Goal: Connect with others: Participate in discussion

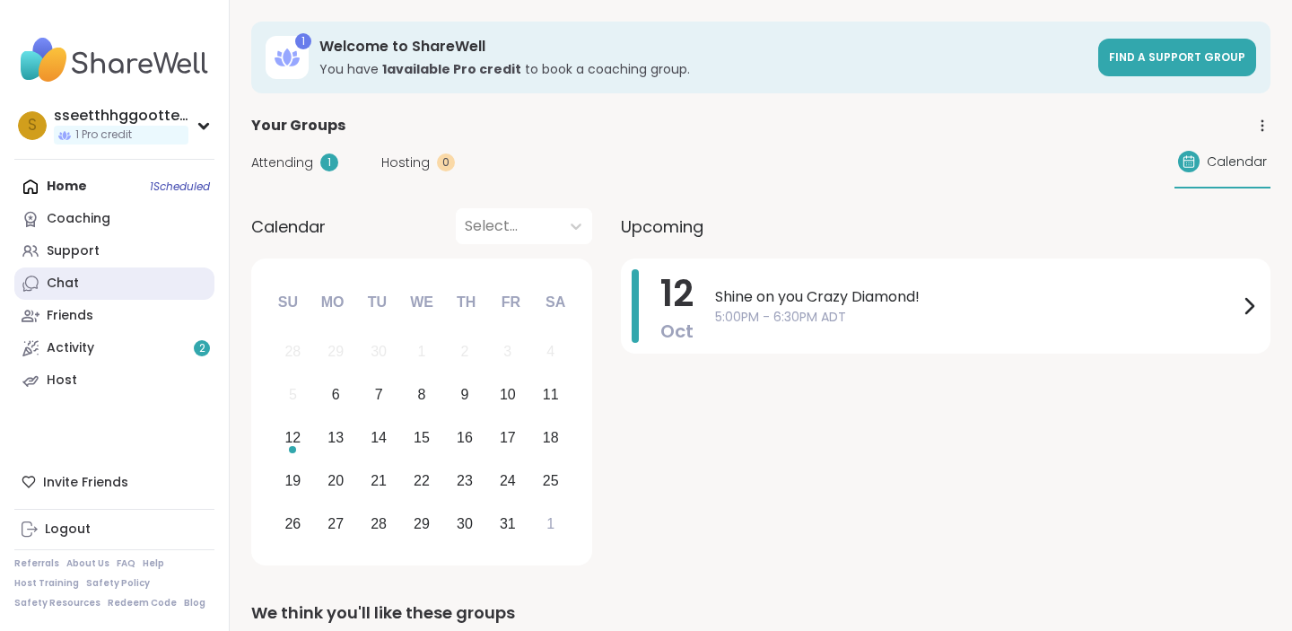
click at [74, 276] on div "Chat" at bounding box center [63, 284] width 32 height 18
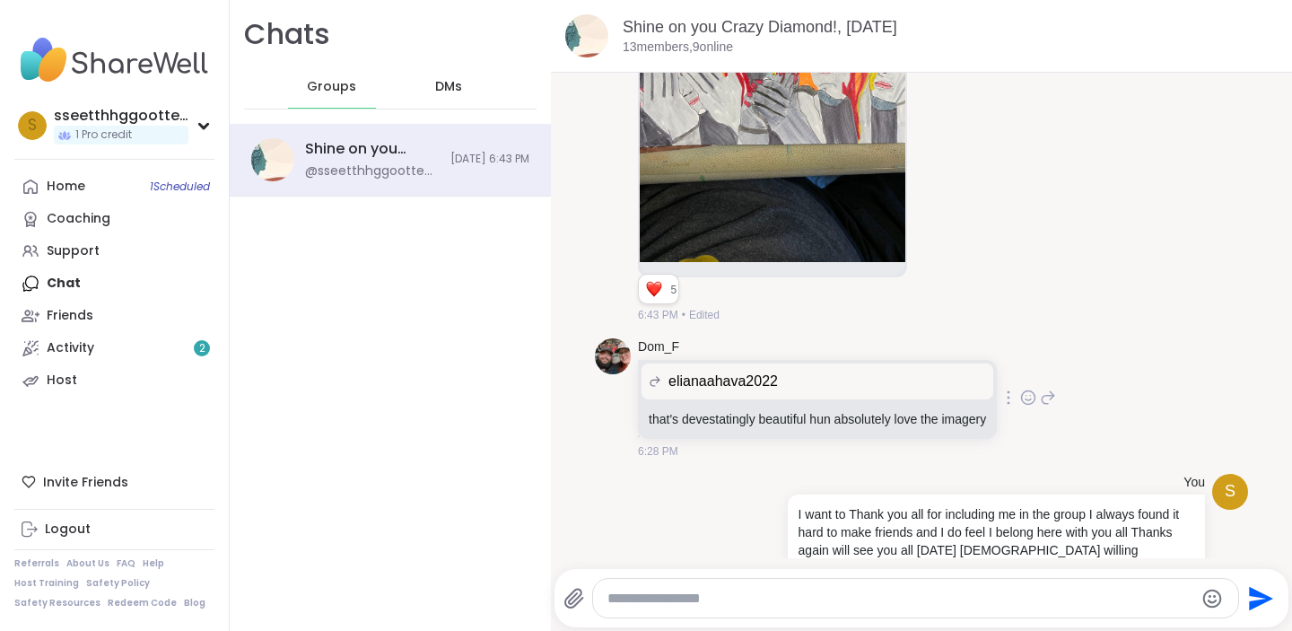
scroll to position [5768, 0]
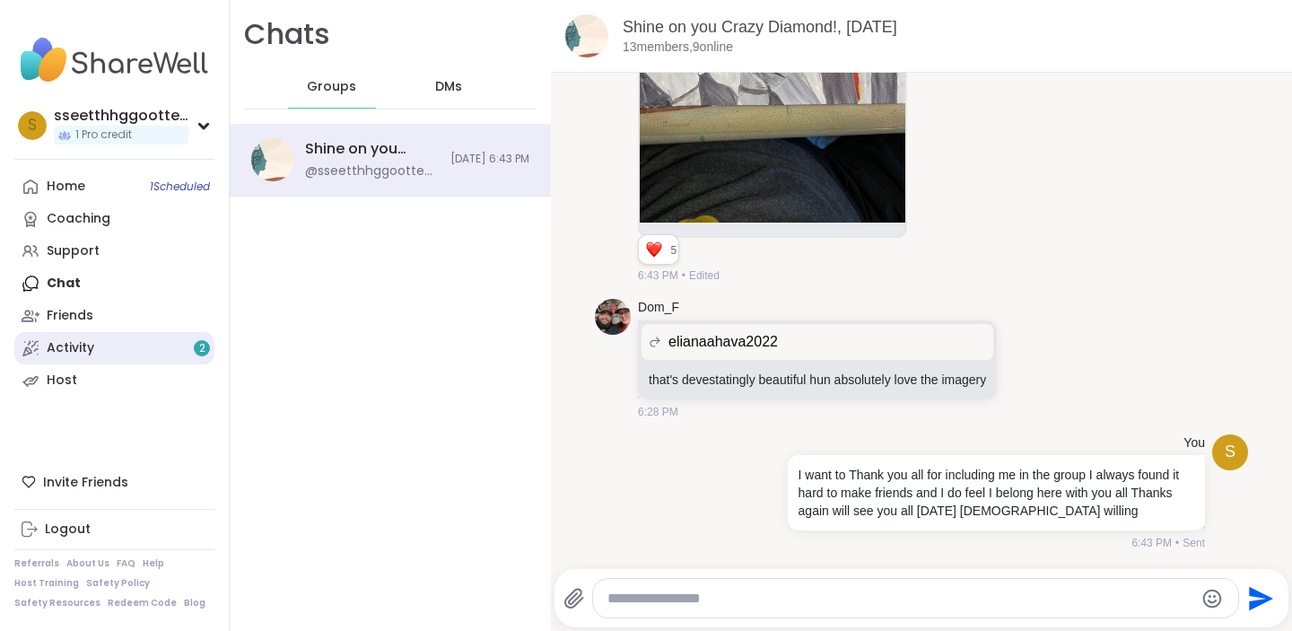
click at [108, 350] on link "Activity 2" at bounding box center [114, 348] width 200 height 32
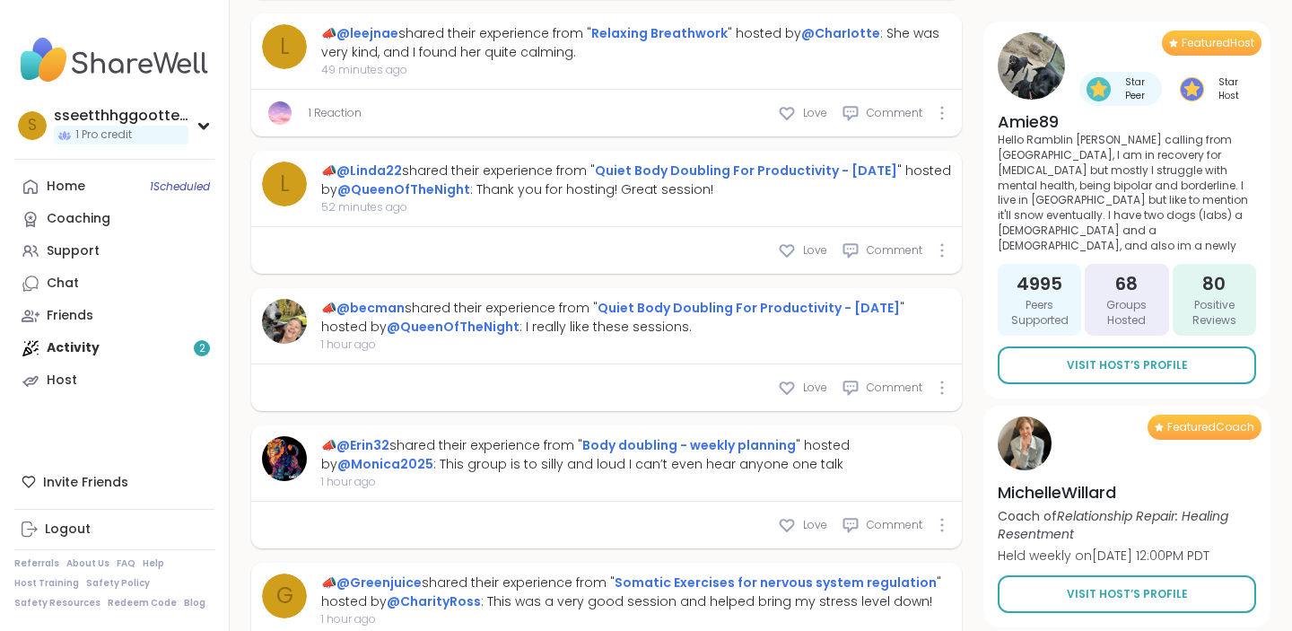
scroll to position [866, 0]
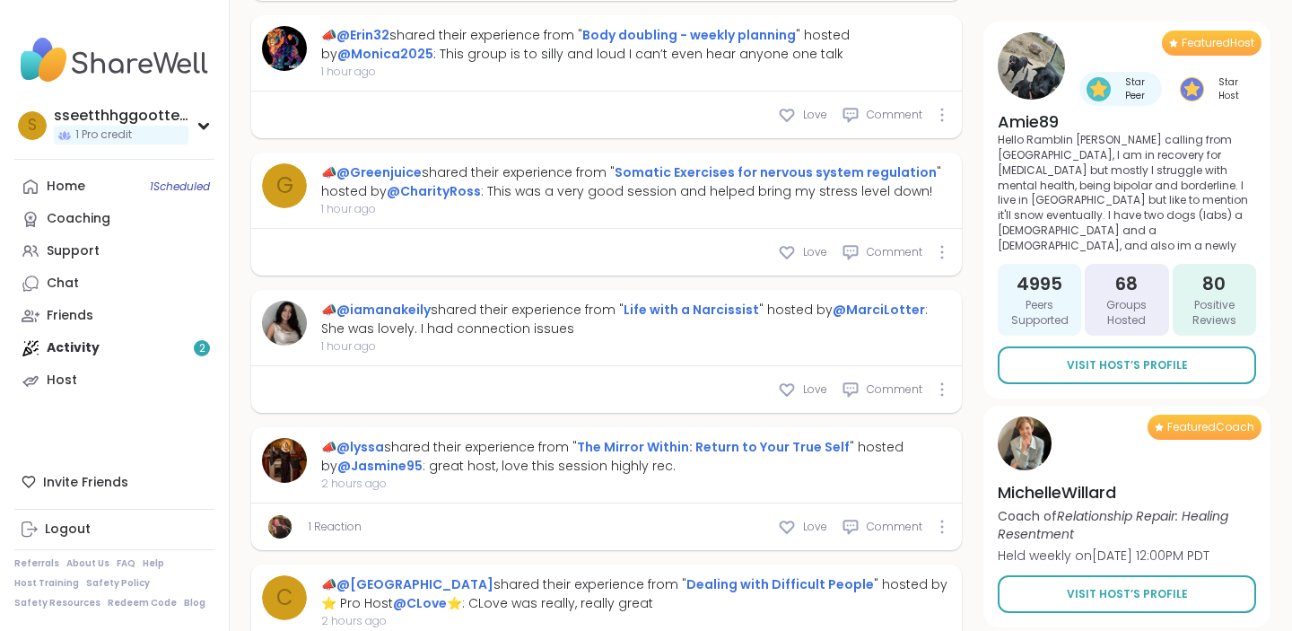
type textarea "*"
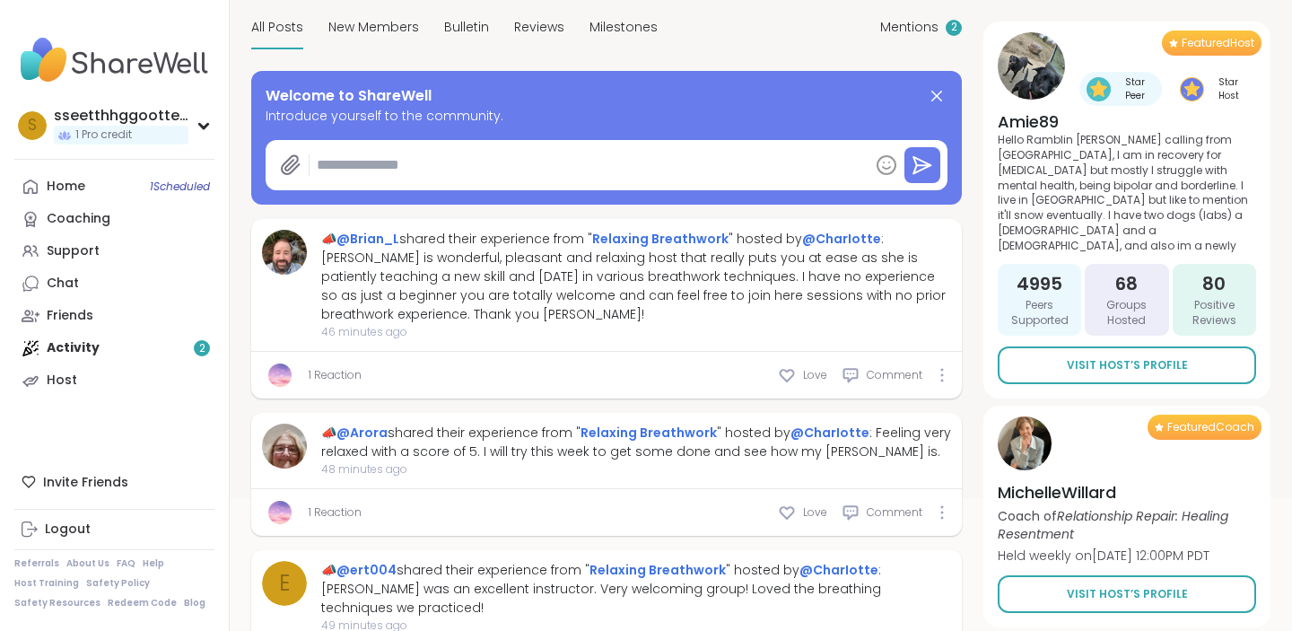
scroll to position [180, 0]
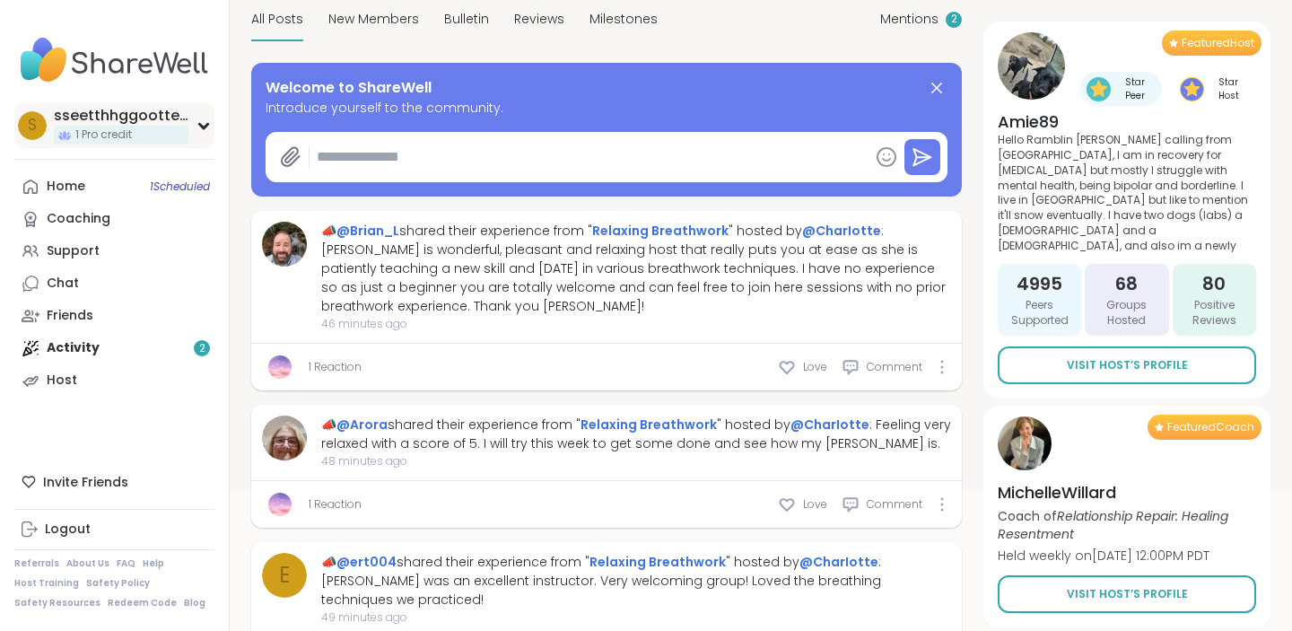
click at [22, 121] on div "s" at bounding box center [32, 125] width 29 height 29
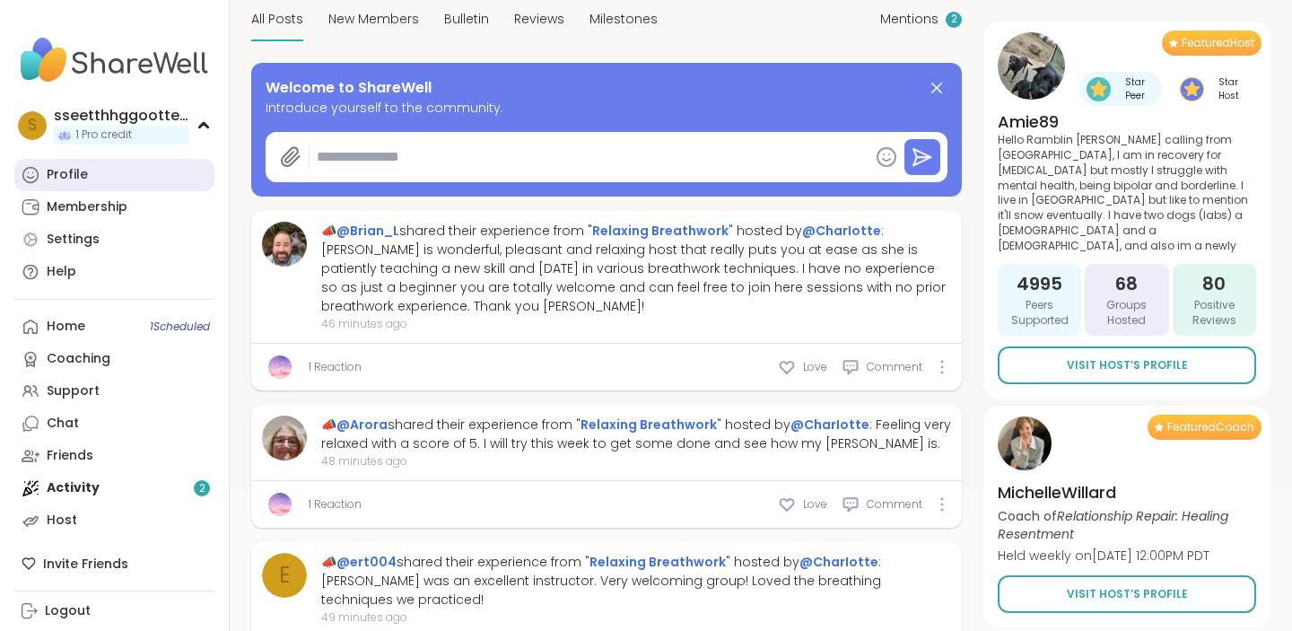
click at [71, 175] on div "Profile" at bounding box center [67, 175] width 41 height 18
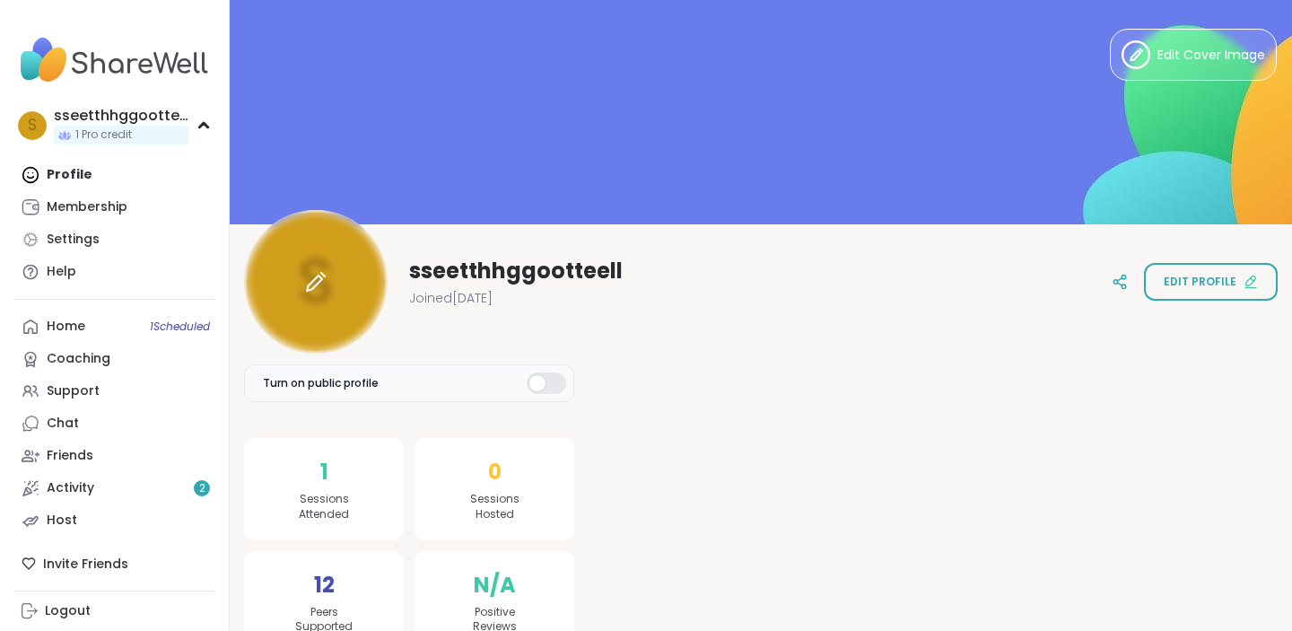
click at [307, 281] on icon at bounding box center [316, 282] width 22 height 22
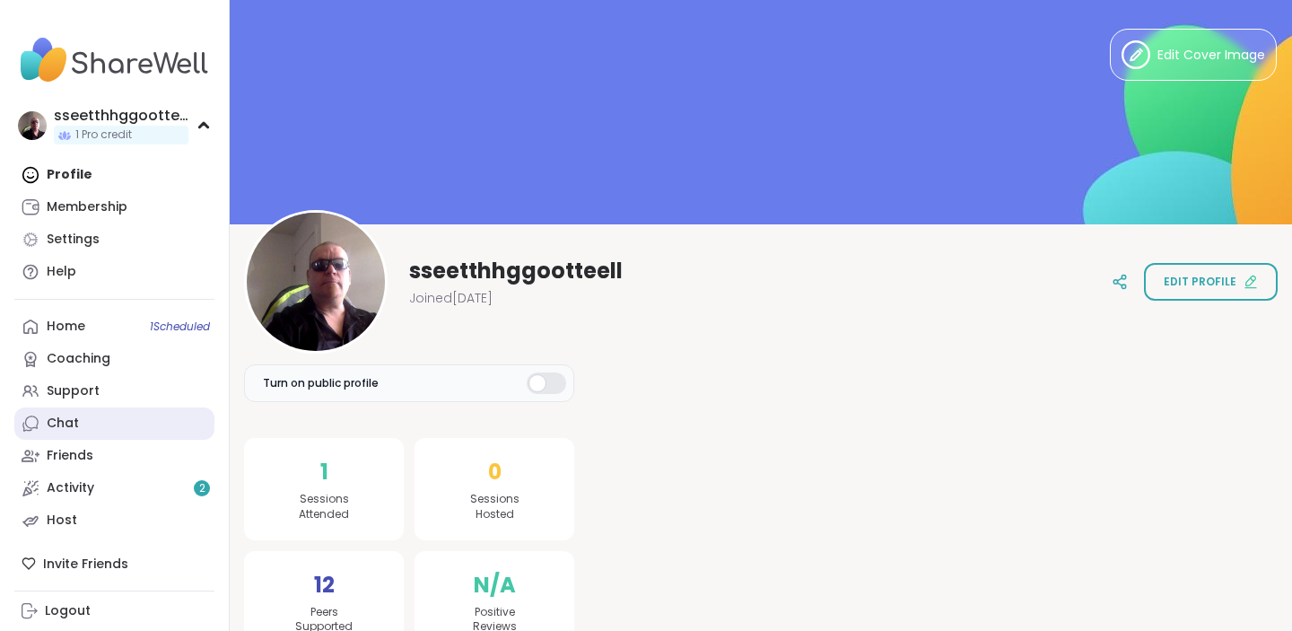
click at [56, 426] on div "Chat" at bounding box center [63, 424] width 32 height 18
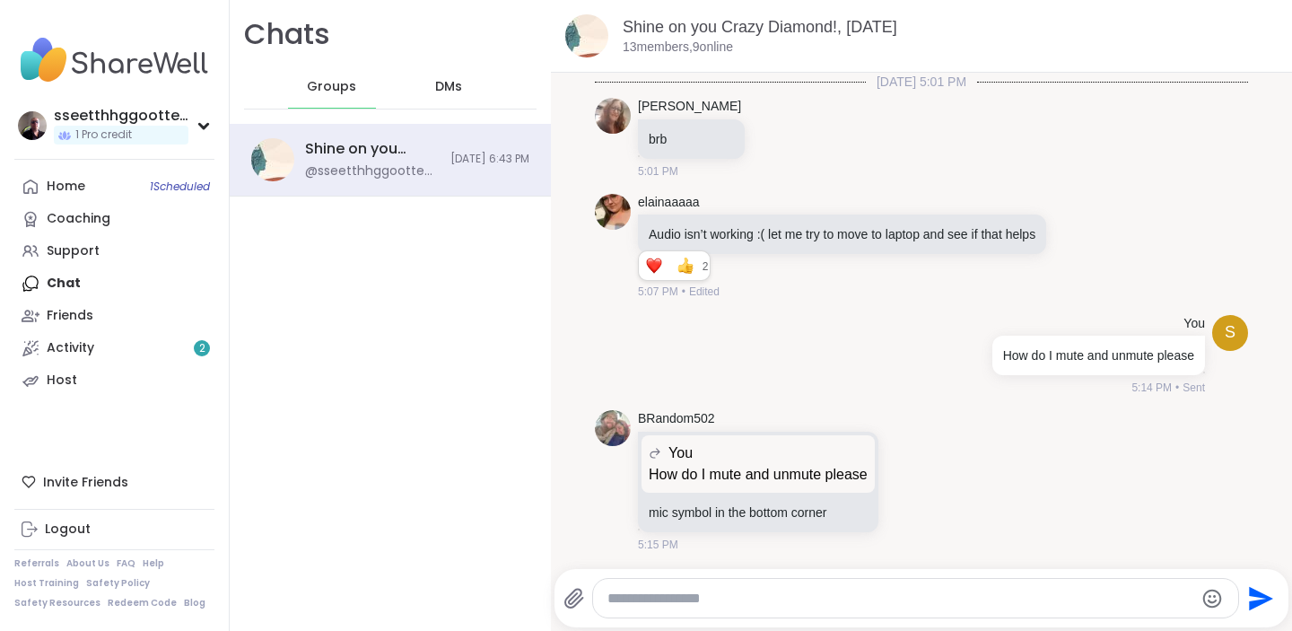
scroll to position [5768, 0]
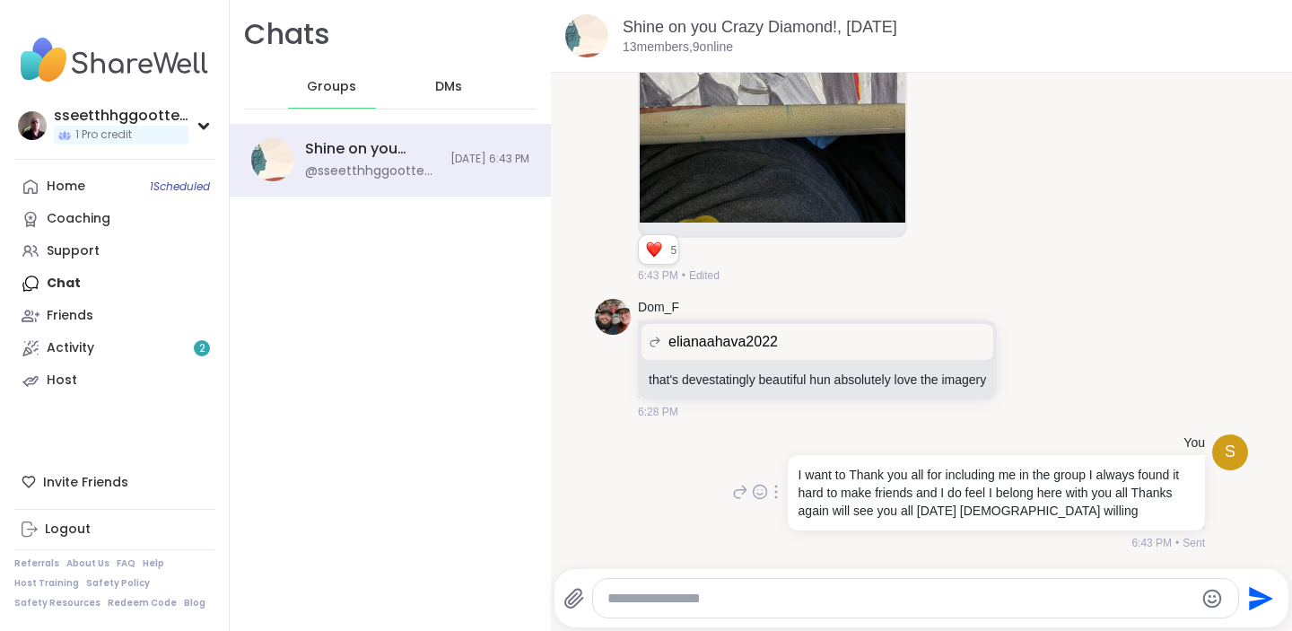
click at [1228, 454] on span "s" at bounding box center [1230, 452] width 11 height 24
